Goal: Find specific page/section: Find specific page/section

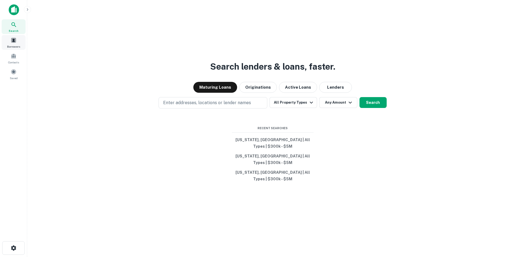
click at [13, 44] on div "Borrowers" at bounding box center [14, 42] width 24 height 15
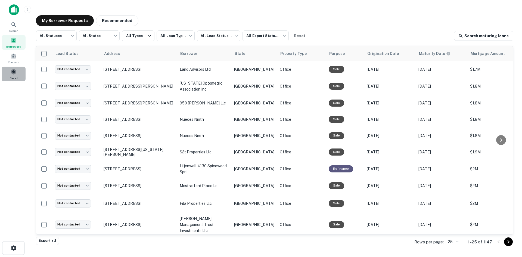
click at [16, 71] on span at bounding box center [14, 72] width 6 height 6
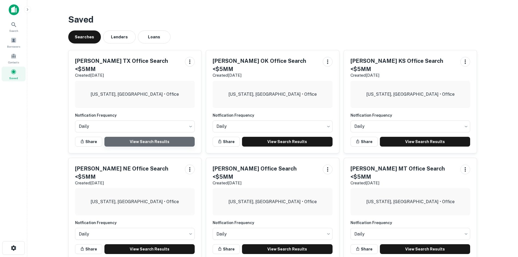
click at [154, 137] on link "View Search Results" at bounding box center [149, 142] width 90 height 10
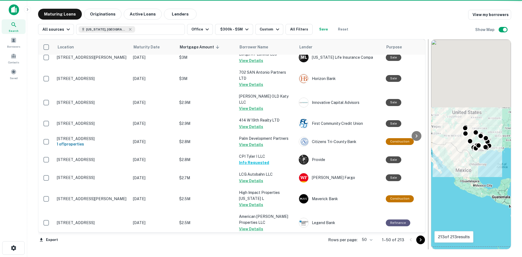
scroll to position [791, 0]
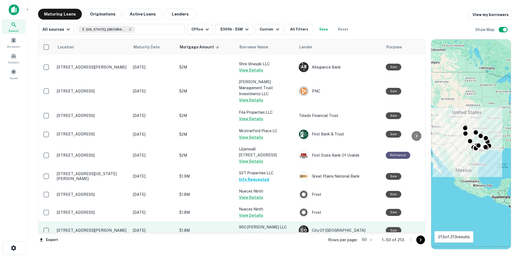
drag, startPoint x: 420, startPoint y: 240, endPoint x: 341, endPoint y: 190, distance: 94.5
click at [420, 240] on icon "Go to next page" at bounding box center [420, 239] width 2 height 3
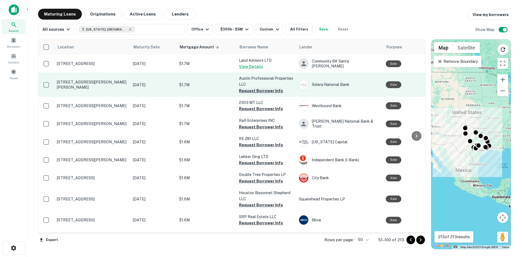
click at [255, 92] on button "Request Borrower Info" at bounding box center [261, 91] width 44 height 7
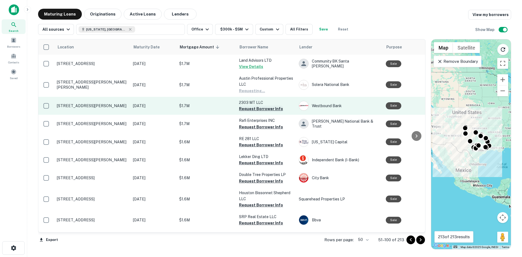
click at [256, 109] on button "Request Borrower Info" at bounding box center [261, 108] width 44 height 7
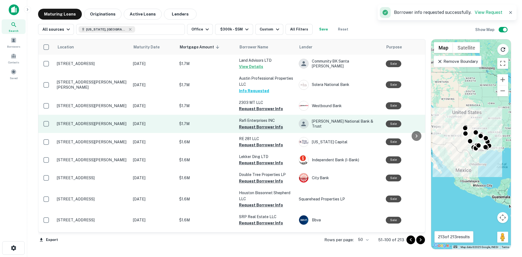
click at [257, 128] on button "Request Borrower Info" at bounding box center [261, 127] width 44 height 7
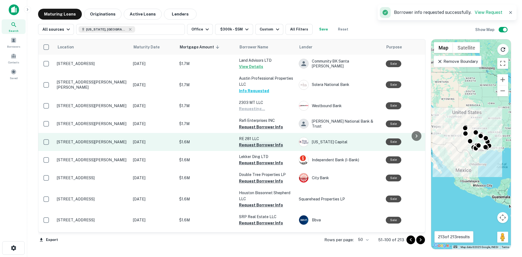
click at [257, 145] on button "Request Borrower Info" at bounding box center [261, 145] width 44 height 7
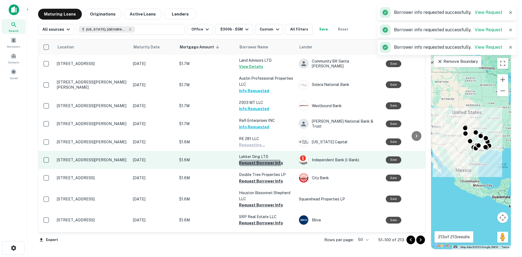
click at [257, 165] on button "Request Borrower Info" at bounding box center [261, 163] width 44 height 7
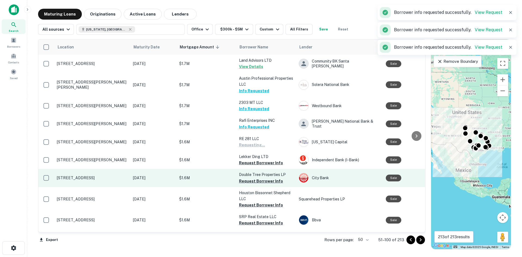
click at [255, 181] on button "Request Borrower Info" at bounding box center [261, 181] width 44 height 7
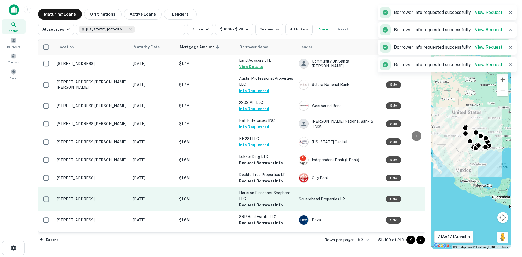
click at [257, 203] on button "Request Borrower Info" at bounding box center [261, 205] width 44 height 7
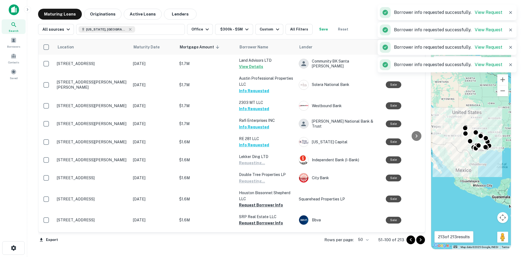
scroll to position [109, 0]
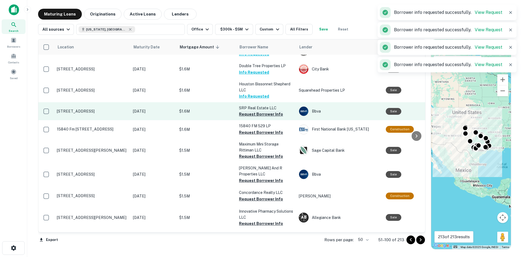
click at [261, 115] on button "Request Borrower Info" at bounding box center [261, 114] width 44 height 7
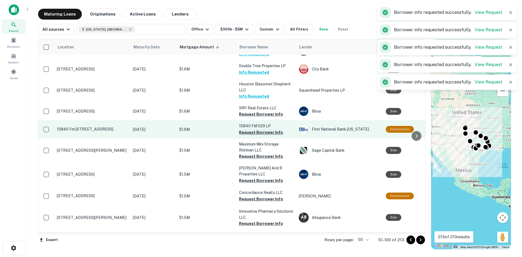
click at [262, 132] on button "Request Borrower Info" at bounding box center [261, 132] width 44 height 7
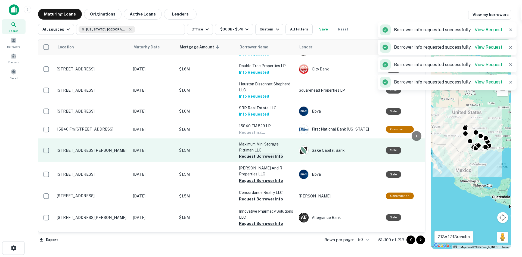
click at [259, 158] on button "Request Borrower Info" at bounding box center [261, 156] width 44 height 7
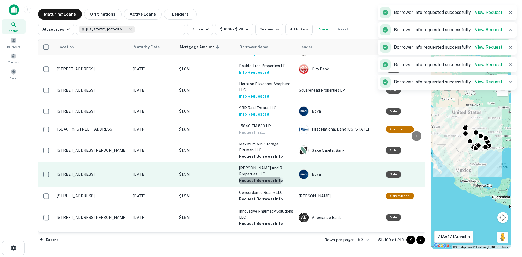
click at [258, 177] on button "Request Borrower Info" at bounding box center [261, 180] width 44 height 7
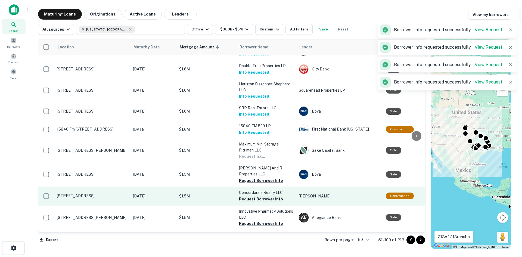
click at [257, 196] on button "Request Borrower Info" at bounding box center [261, 199] width 44 height 7
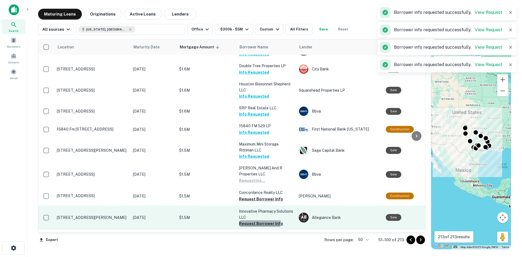
click at [258, 220] on button "Request Borrower Info" at bounding box center [261, 223] width 44 height 7
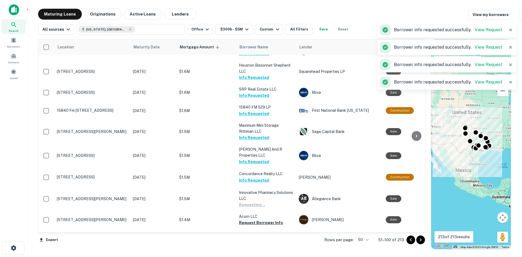
scroll to position [217, 0]
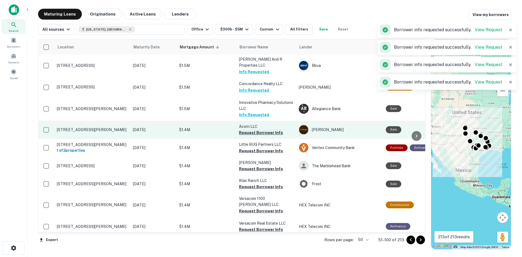
click at [264, 129] on button "Request Borrower Info" at bounding box center [261, 132] width 44 height 7
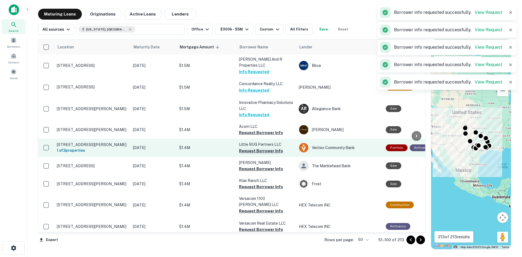
click at [264, 148] on button "Request Borrower Info" at bounding box center [261, 151] width 44 height 7
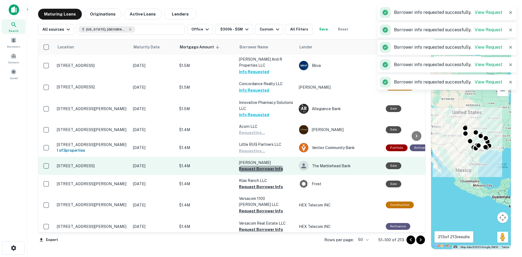
click at [264, 165] on button "Request Borrower Info" at bounding box center [261, 168] width 44 height 7
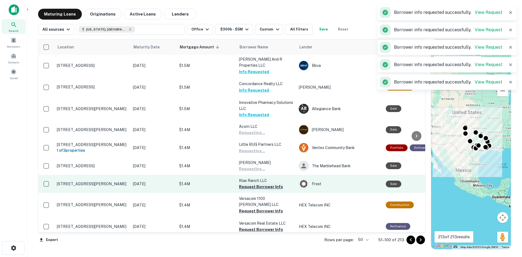
click at [263, 183] on button "Request Borrower Info" at bounding box center [261, 186] width 44 height 7
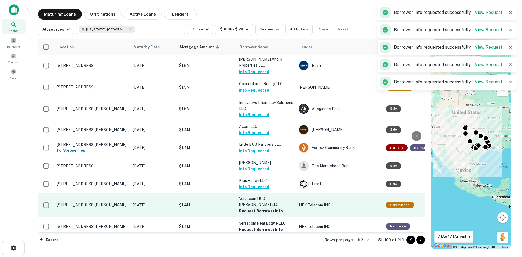
click at [263, 208] on button "Request Borrower Info" at bounding box center [261, 211] width 44 height 7
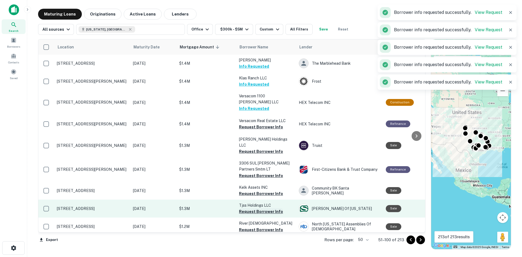
scroll to position [326, 0]
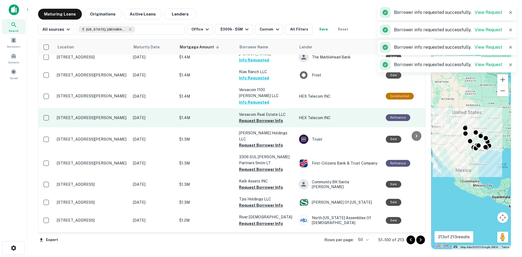
click at [257, 117] on button "Request Borrower Info" at bounding box center [261, 120] width 44 height 7
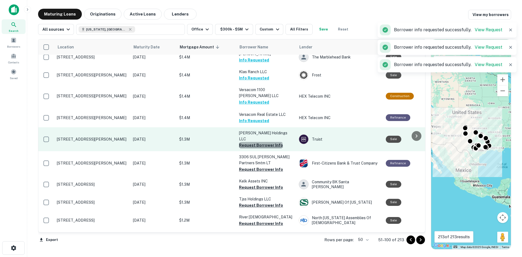
click at [260, 142] on button "Request Borrower Info" at bounding box center [261, 145] width 44 height 7
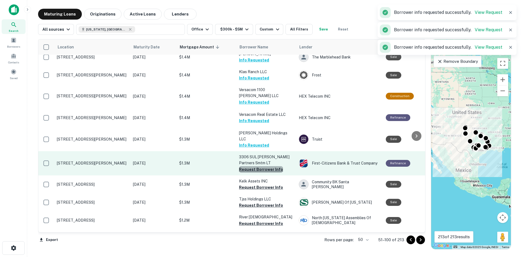
click at [261, 166] on button "Request Borrower Info" at bounding box center [261, 169] width 44 height 7
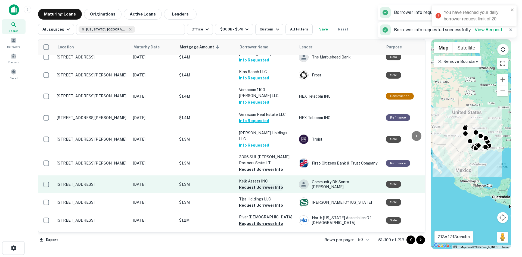
click at [261, 184] on button "Request Borrower Info" at bounding box center [261, 187] width 44 height 7
